Goal: Information Seeking & Learning: Understand process/instructions

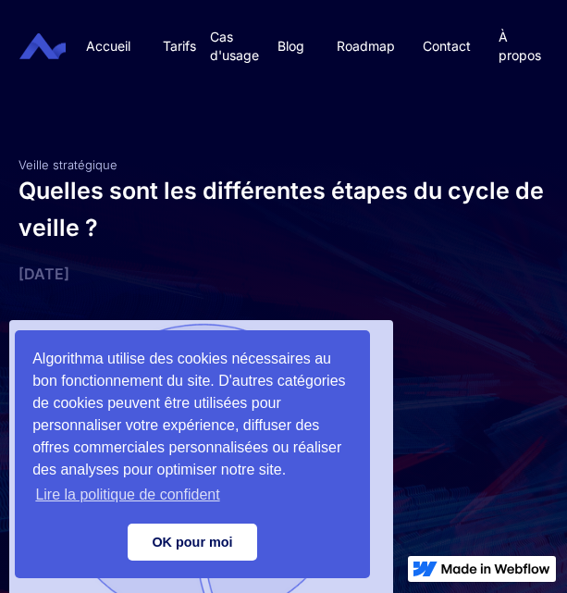
scroll to position [138, 1]
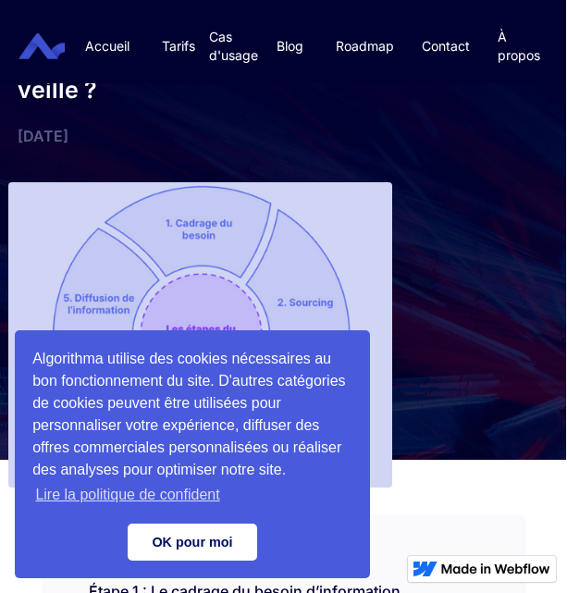
click at [209, 550] on link "OK pour moi" at bounding box center [192, 541] width 129 height 37
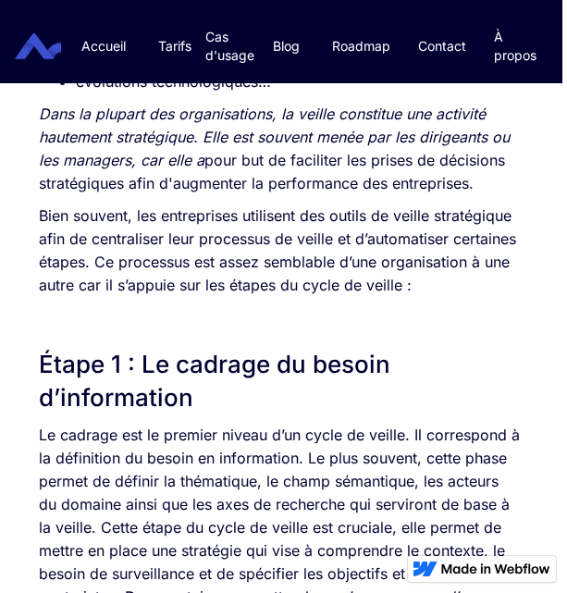
scroll to position [1362, 5]
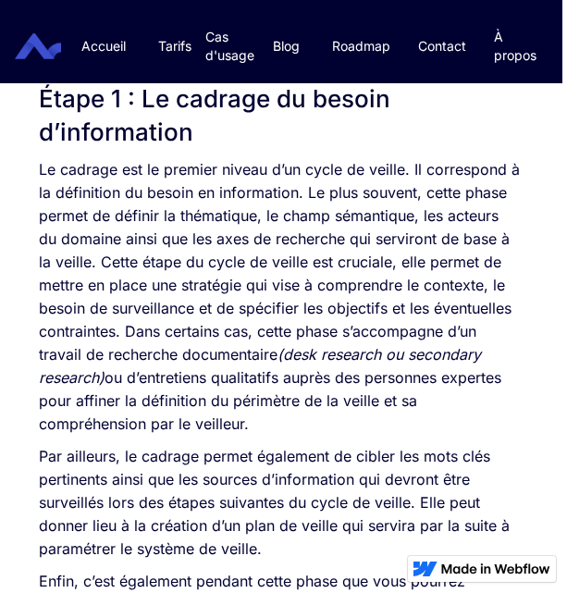
click at [397, 189] on p "Le cadrage est le premier niveau d’un cycle de veille. Il correspond à la défin…" at bounding box center [279, 296] width 481 height 277
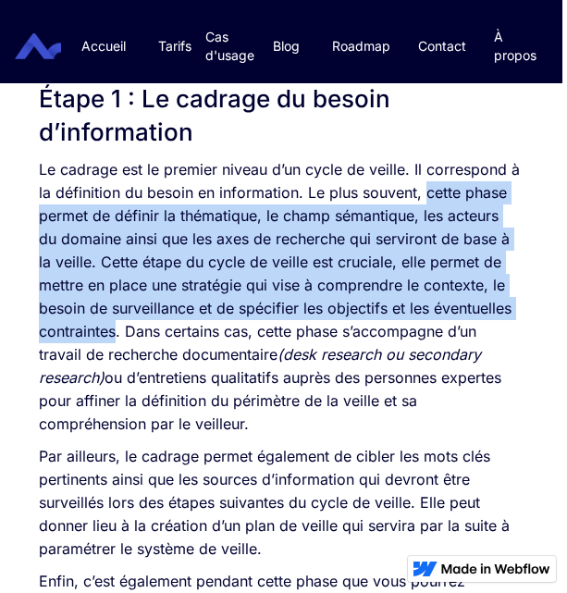
drag, startPoint x: 423, startPoint y: 192, endPoint x: 117, endPoint y: 323, distance: 332.6
click at [117, 323] on p "Le cadrage est le premier niveau d’un cycle de veille. Il correspond à la défin…" at bounding box center [279, 296] width 481 height 277
copy p "cette phase permet de définir la thématique, le champ sémantique, les acteurs d…"
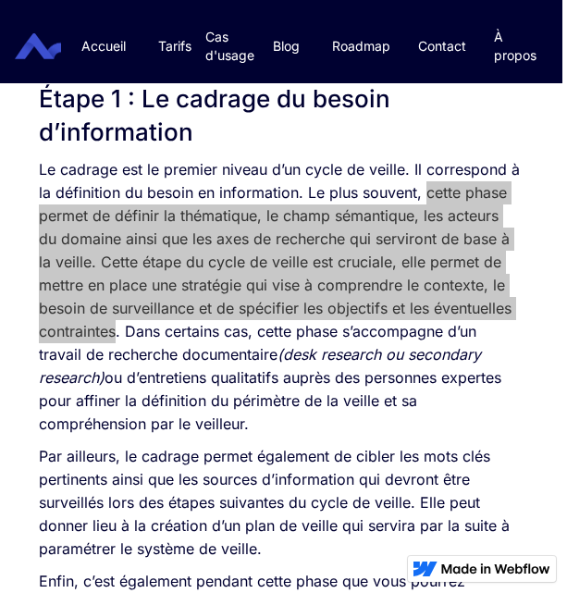
drag, startPoint x: 132, startPoint y: 276, endPoint x: 220, endPoint y: 287, distance: 88.5
click at [220, 287] on p "Le cadrage est le premier niveau d’un cycle de veille. Il correspond à la défin…" at bounding box center [279, 296] width 481 height 277
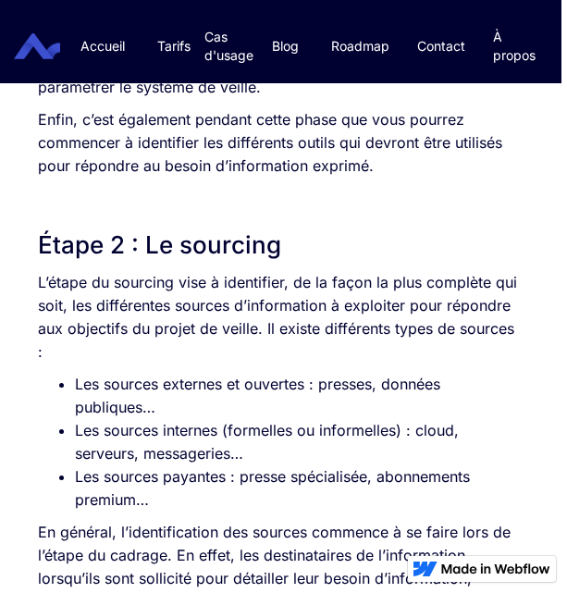
scroll to position [1824, 6]
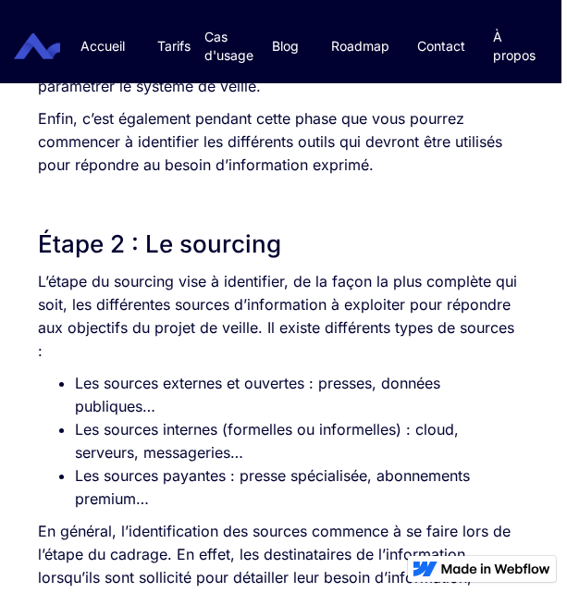
click at [197, 288] on p "L’étape du sourcing vise à identifier, de la façon la plus complète qui soit, l…" at bounding box center [278, 316] width 481 height 92
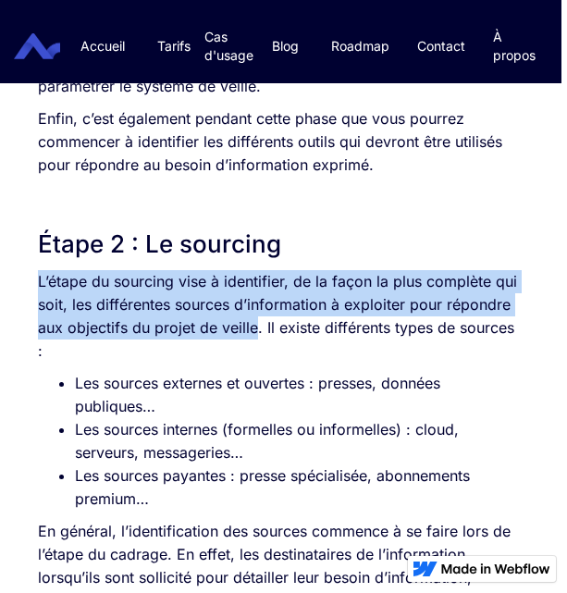
drag, startPoint x: 39, startPoint y: 275, endPoint x: 252, endPoint y: 330, distance: 220.4
click at [252, 330] on p "L’étape du sourcing vise à identifier, de la façon la plus complète qui soit, l…" at bounding box center [278, 316] width 481 height 92
copy p "L’étape du sourcing vise à identifier, de la façon la plus complète qui soit, l…"
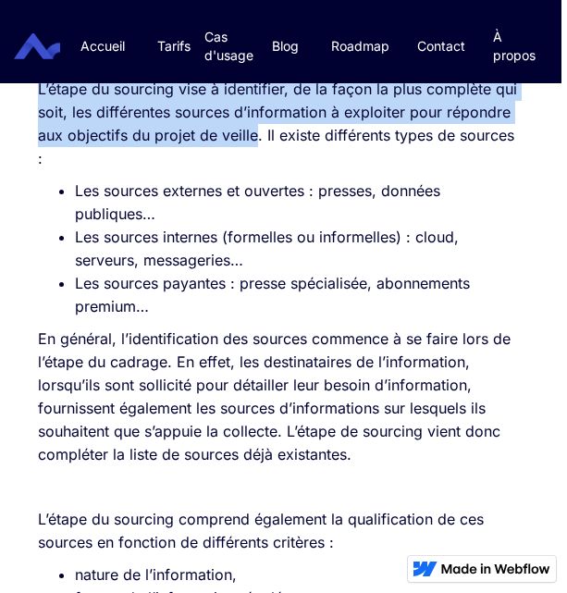
scroll to position [2018, 6]
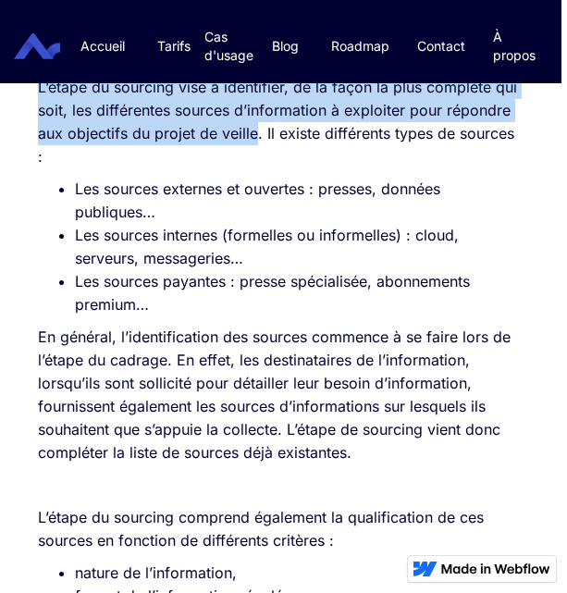
drag, startPoint x: 38, startPoint y: 337, endPoint x: 364, endPoint y: 443, distance: 342.9
click at [364, 443] on p "En général, l’identification des sources commence à se faire lors de l’étape du…" at bounding box center [278, 394] width 481 height 139
copy p "En général, l’identification des sources commence à se faire lors de l’étape du…"
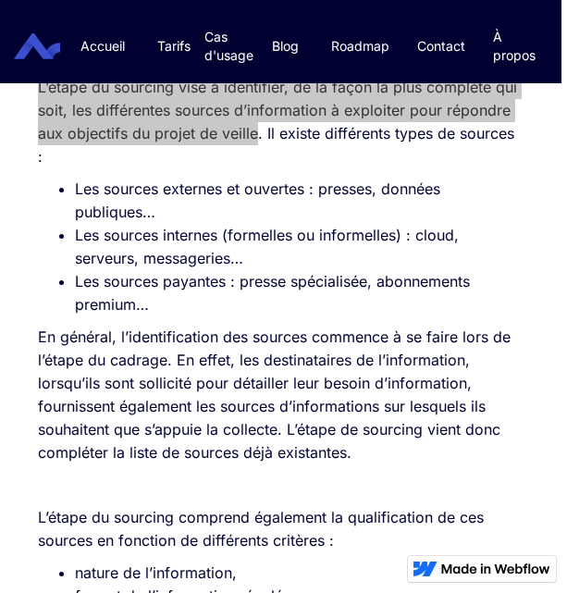
drag, startPoint x: 322, startPoint y: 406, endPoint x: 220, endPoint y: 428, distance: 104.1
click at [220, 428] on p "En général, l’identification des sources commence à se faire lors de l’étape du…" at bounding box center [278, 394] width 481 height 139
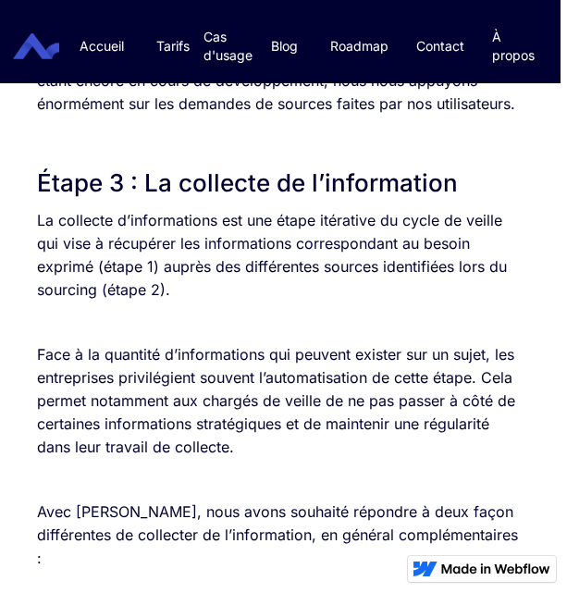
scroll to position [2817, 6]
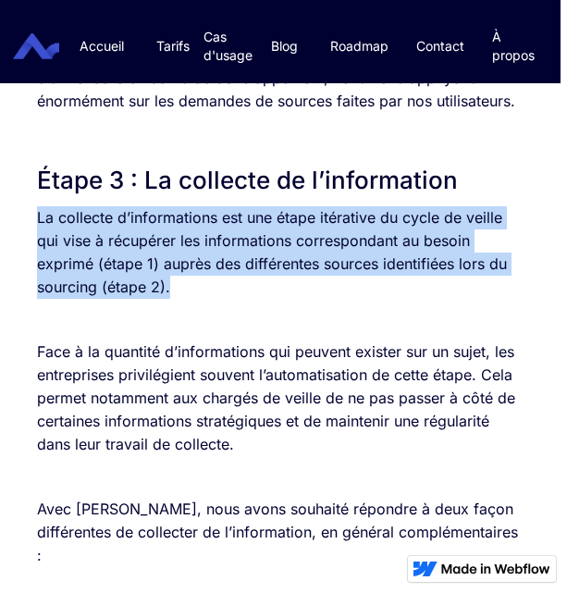
drag, startPoint x: 36, startPoint y: 236, endPoint x: 178, endPoint y: 312, distance: 161.7
click at [178, 299] on p "La collecte d’informations est une étape itérative du cycle de veille qui vise …" at bounding box center [277, 252] width 481 height 92
copy p "La collecte d’informations est une étape itérative du cycle de veille qui vise …"
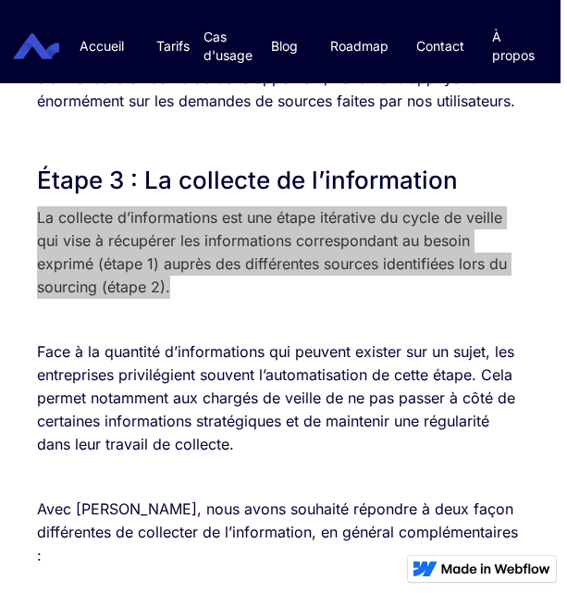
drag, startPoint x: 533, startPoint y: 424, endPoint x: 140, endPoint y: 310, distance: 410.1
click at [140, 299] on p "La collecte d’informations est une étape itérative du cycle de veille qui vise …" at bounding box center [277, 252] width 481 height 92
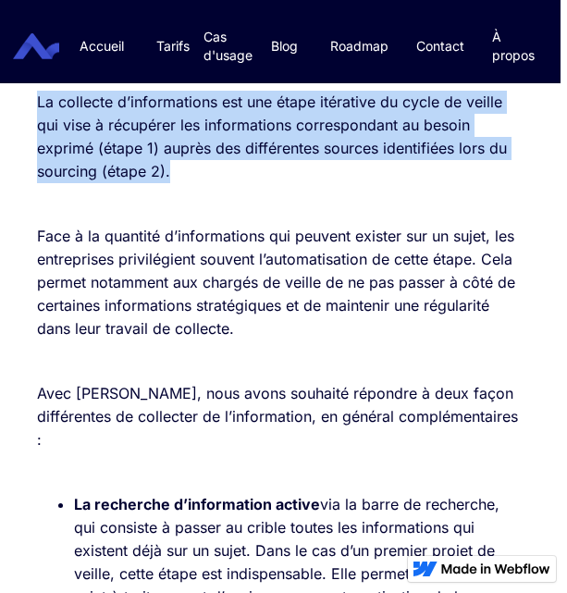
scroll to position [2967, 6]
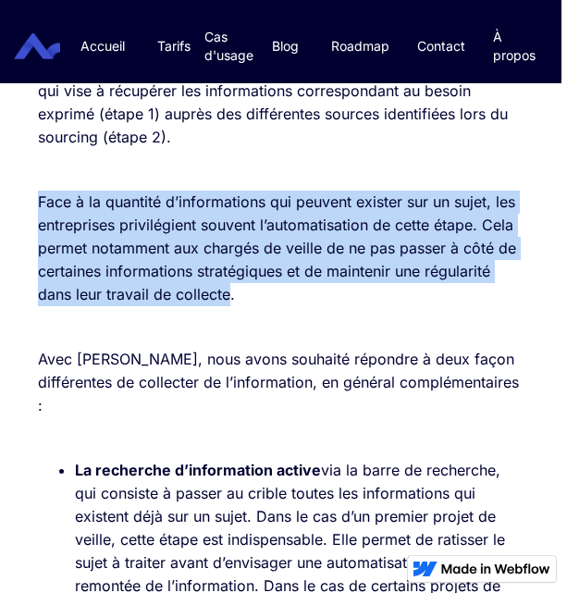
drag, startPoint x: 36, startPoint y: 222, endPoint x: 230, endPoint y: 313, distance: 214.6
click at [230, 313] on div "SOMMAIRE Étape 1 : Le cadrage du besoin d’information Étape 2 : Le sourcing Éta…" at bounding box center [278, 188] width 499 height 5116
copy p "Face à la quantité d’informations qui peuvent exister sur un sujet, les entrepr…"
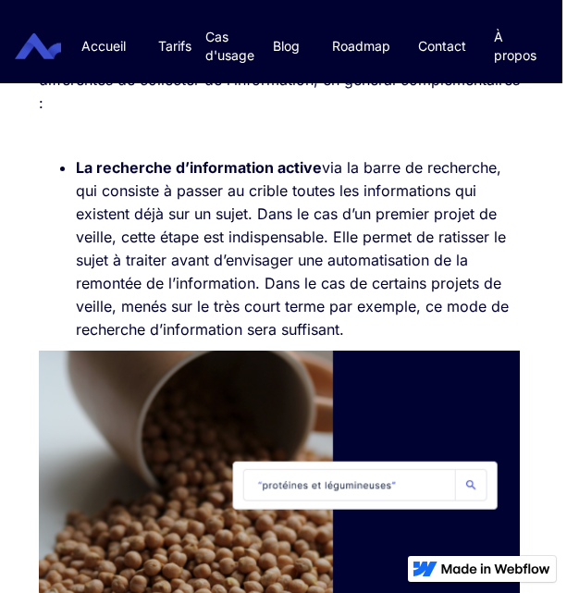
scroll to position [3270, 5]
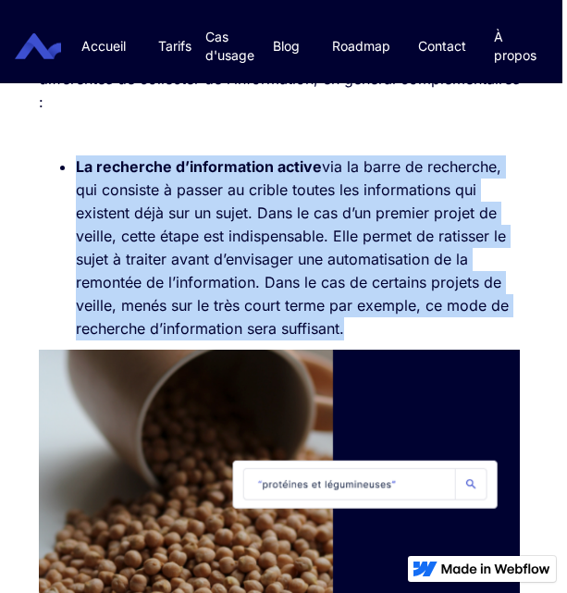
drag, startPoint x: 75, startPoint y: 184, endPoint x: 358, endPoint y: 353, distance: 329.6
click at [358, 340] on li "La recherche d’information active via la barre de recherche, qui consiste à pas…" at bounding box center [298, 247] width 444 height 185
copy li "La recherche d’information active via la barre de recherche, qui consiste à pas…"
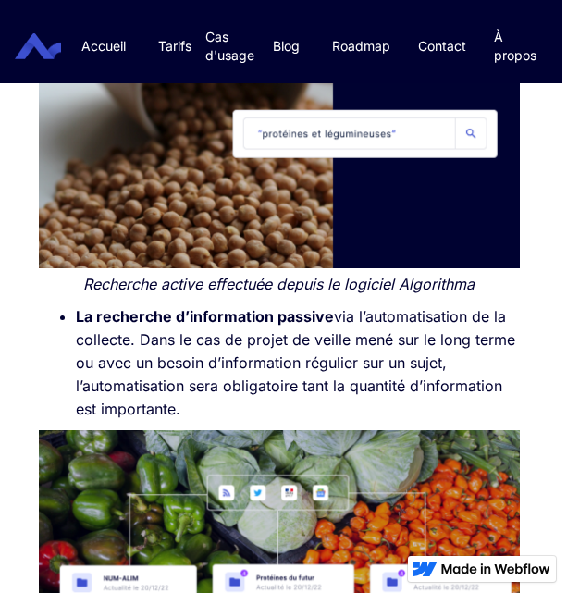
scroll to position [3650, 5]
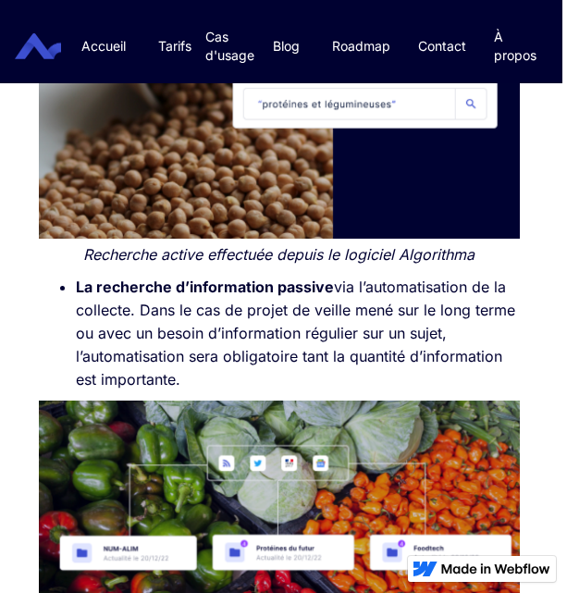
drag, startPoint x: 72, startPoint y: 311, endPoint x: 354, endPoint y: 397, distance: 294.7
click at [354, 391] on ul "La recherche d’information passive via l’automatisation de la collecte. Dans le…" at bounding box center [279, 333] width 481 height 116
copy li "La recherche d’information passive via l’automatisation de la collecte. Dans le…"
drag, startPoint x: 532, startPoint y: 381, endPoint x: 216, endPoint y: 353, distance: 317.3
click at [216, 353] on li "La recherche d’information passive via l’automatisation de la collecte. Dans le…" at bounding box center [298, 333] width 444 height 116
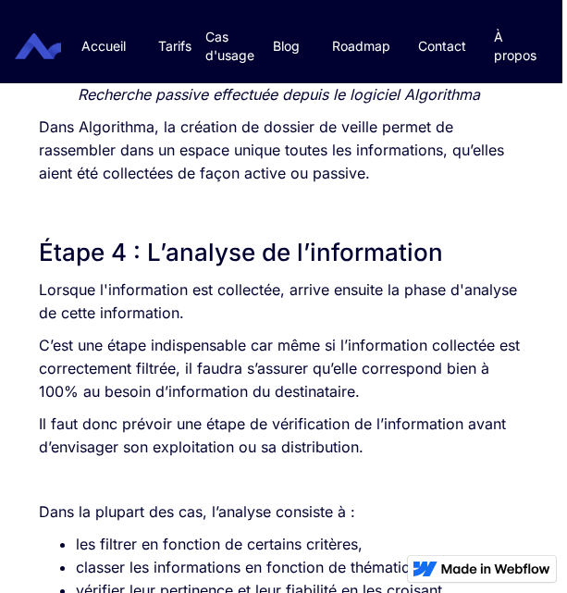
scroll to position [4251, 5]
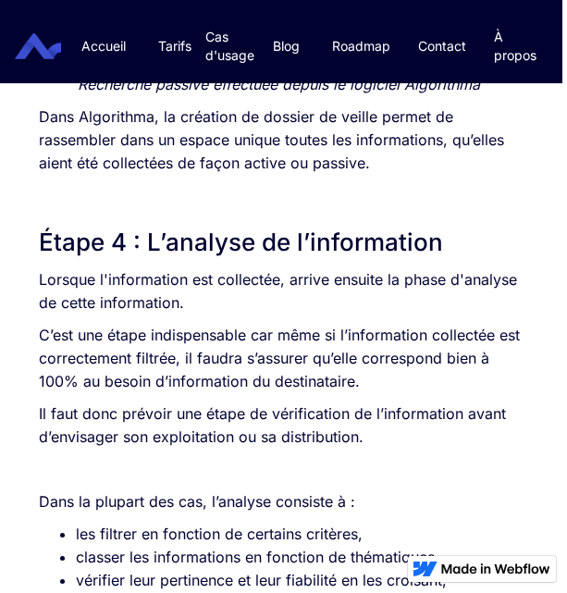
click at [291, 314] on p "Lorsque l'information est collectée, arrive ensuite la phase d'analyse de cette…" at bounding box center [279, 291] width 481 height 46
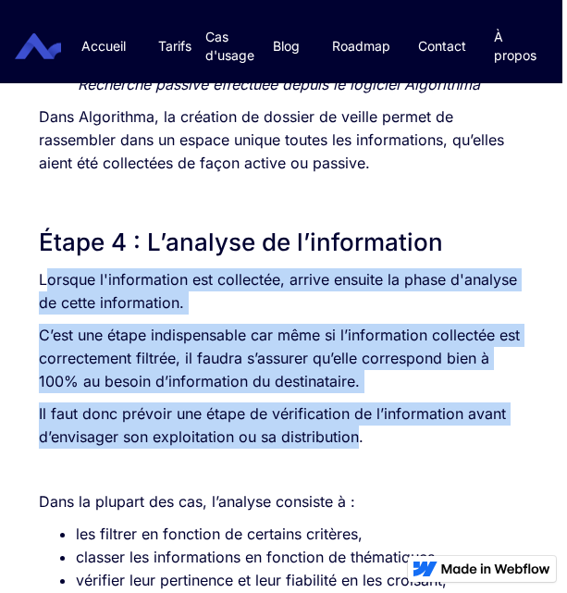
drag, startPoint x: 44, startPoint y: 304, endPoint x: 359, endPoint y: 464, distance: 352.6
copy div "orsque l'information est collectée, arrive ensuite la phase d'analyse de cette …"
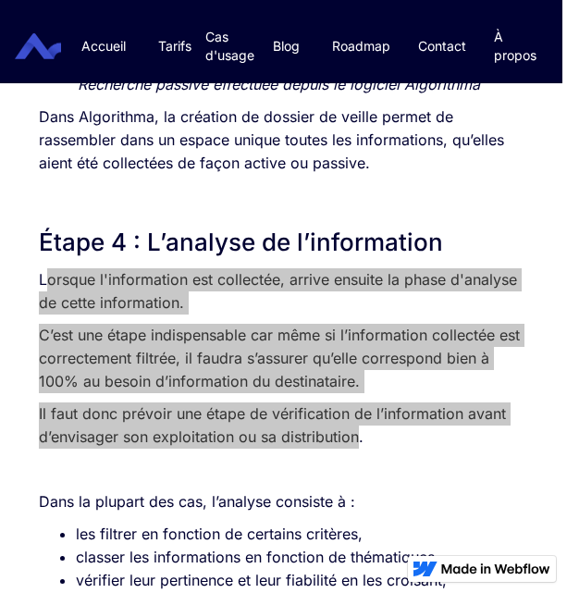
click at [207, 377] on p "C’est une étape indispensable car même si l’information collectée est correctem…" at bounding box center [279, 358] width 481 height 69
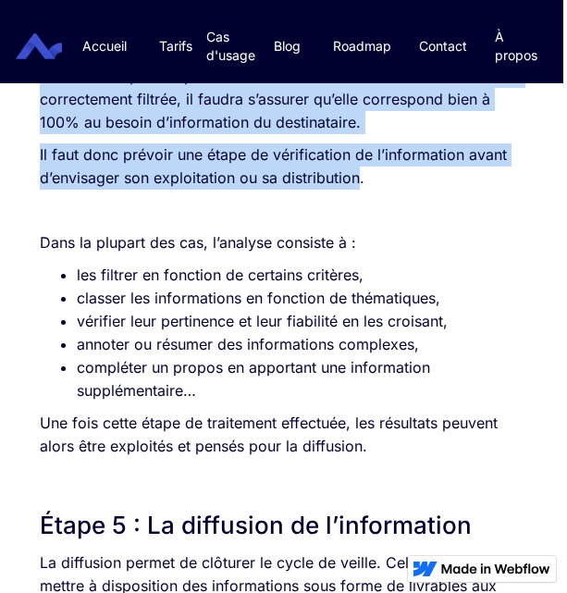
scroll to position [4527, 4]
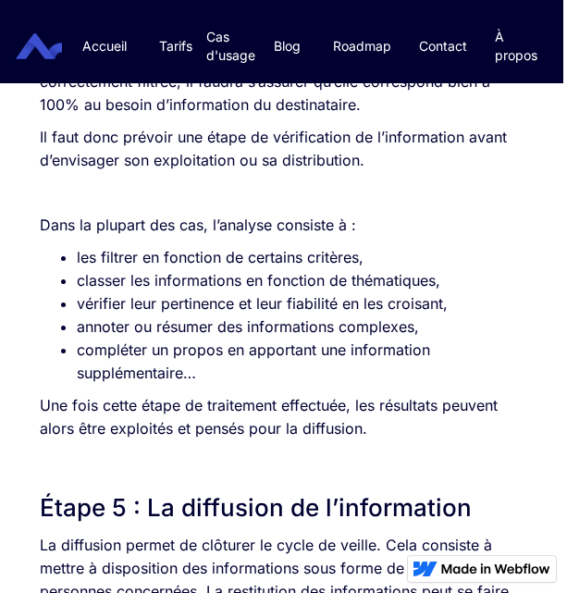
click at [246, 292] on li "classer les informations en fonction de thématiques," at bounding box center [299, 280] width 444 height 23
drag, startPoint x: 37, startPoint y: 247, endPoint x: 376, endPoint y: 449, distance: 395.0
copy div "Dans la plupart des cas, l’analyse consiste à : les filtrer en fonction de cert…"
click at [217, 436] on p "Une fois cette étape de traitement effectuée, les résultats peuvent alors être …" at bounding box center [280, 417] width 481 height 46
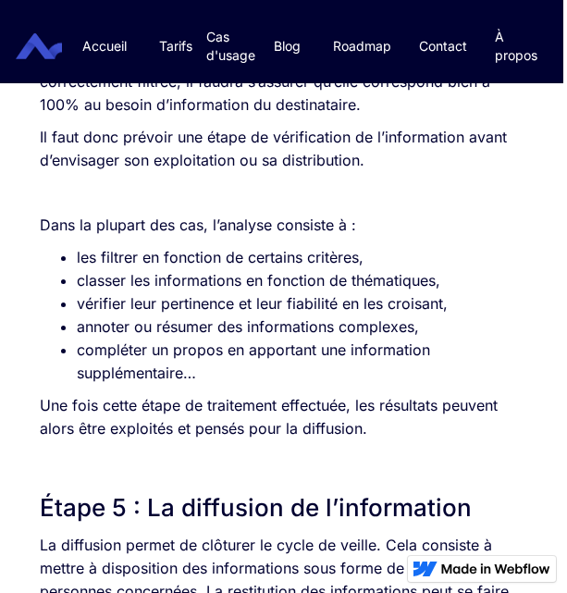
click at [374, 433] on p "Une fois cette étape de traitement effectuée, les résultats peuvent alors être …" at bounding box center [280, 417] width 481 height 46
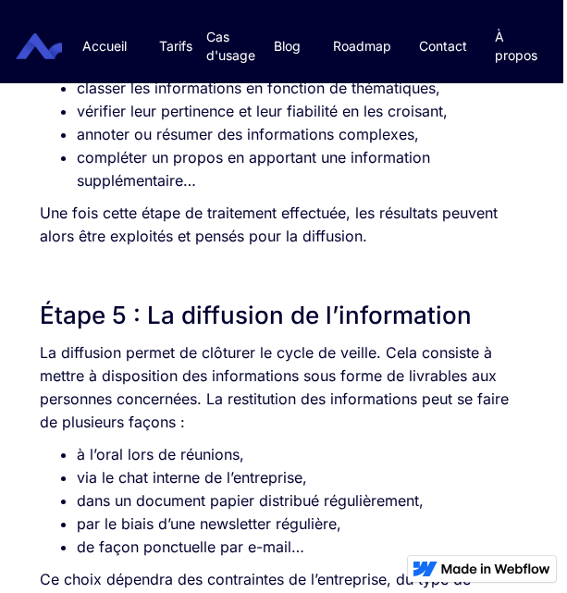
scroll to position [4883, 4]
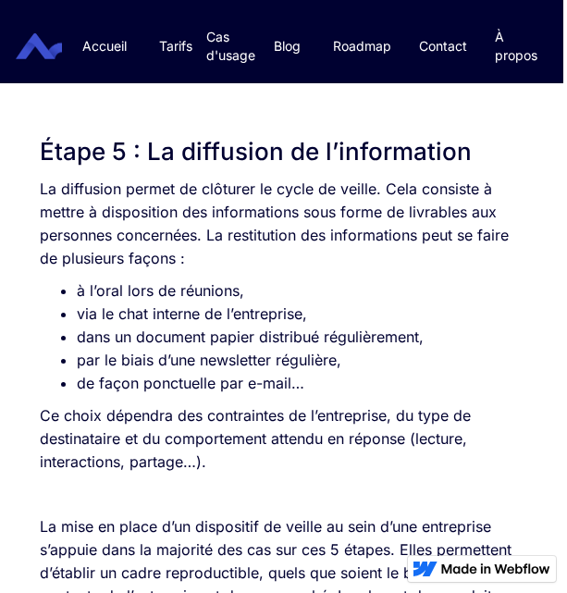
click at [305, 266] on p "La diffusion permet de clôturer le cycle de veille. Cela consiste à mettre à di…" at bounding box center [280, 223] width 481 height 92
drag, startPoint x: 39, startPoint y: 209, endPoint x: 352, endPoint y: 475, distance: 411.2
copy div "La diffusion permet de clôturer le cycle de veille. Cela consiste à mettre à di…"
drag, startPoint x: 381, startPoint y: 392, endPoint x: 85, endPoint y: 373, distance: 296.4
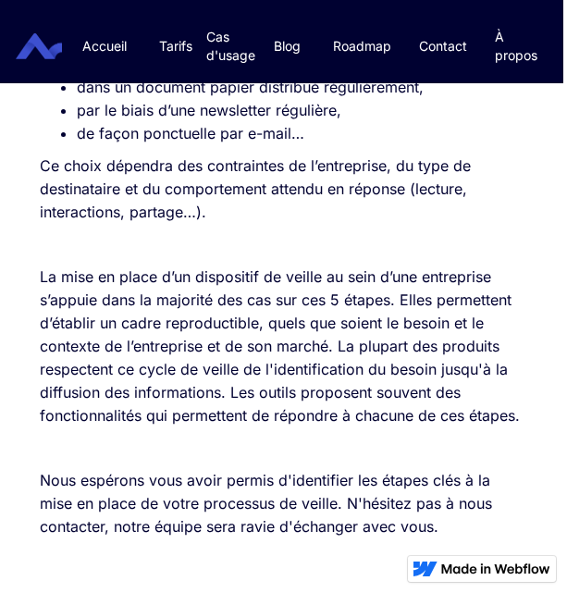
scroll to position [5002, 4]
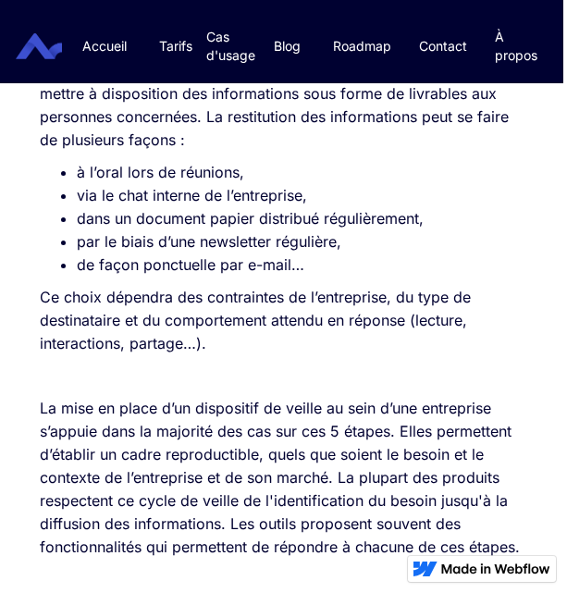
drag, startPoint x: 548, startPoint y: 68, endPoint x: 17, endPoint y: 286, distance: 574.2
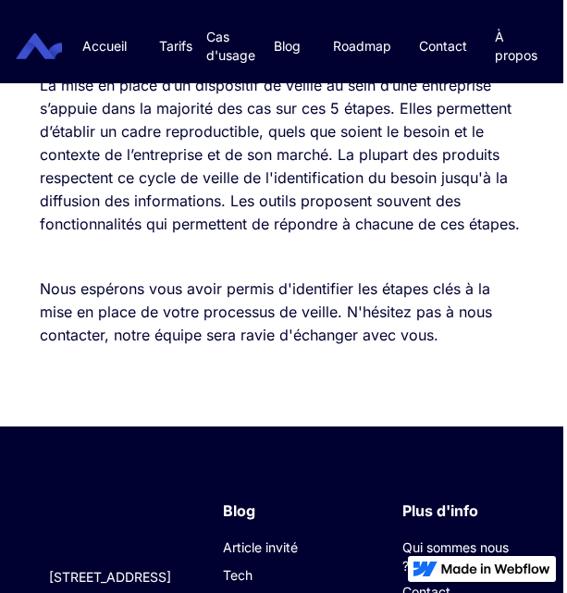
scroll to position [5277, 4]
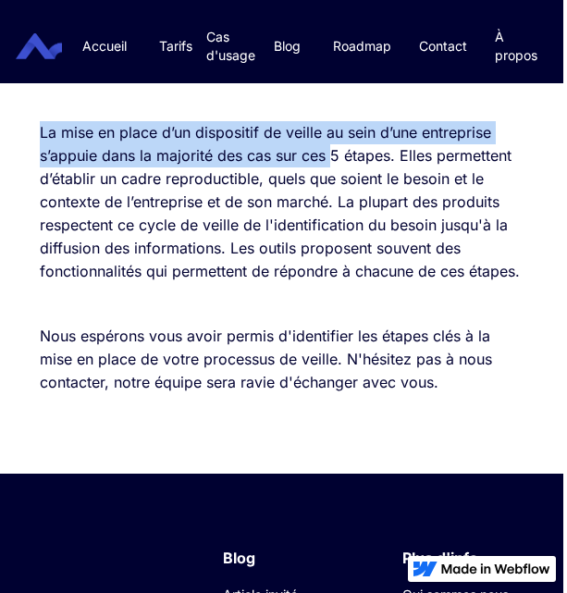
drag, startPoint x: 39, startPoint y: 153, endPoint x: 334, endPoint y: 182, distance: 296.3
click at [334, 182] on p "La mise en place d’un dispositif de veille au sein d’une entreprise s’appuie da…" at bounding box center [280, 202] width 481 height 162
